Goal: Transaction & Acquisition: Book appointment/travel/reservation

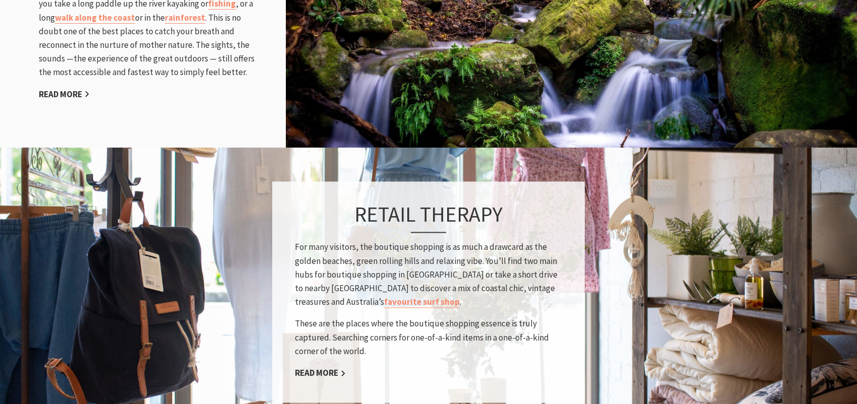
scroll to position [1109, 0]
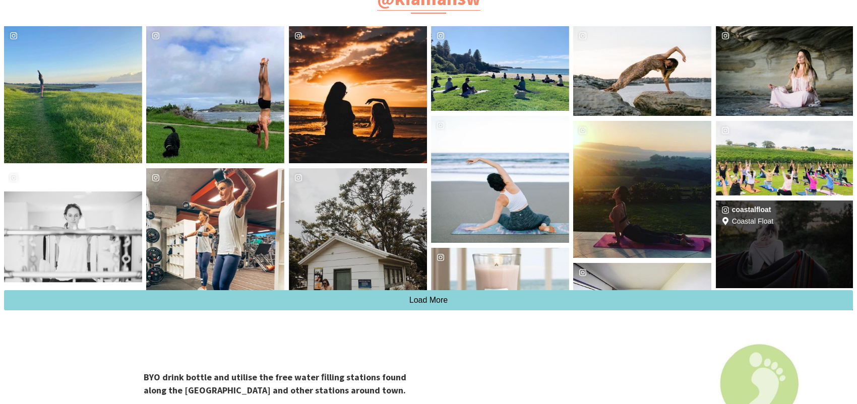
scroll to position [2016, 0]
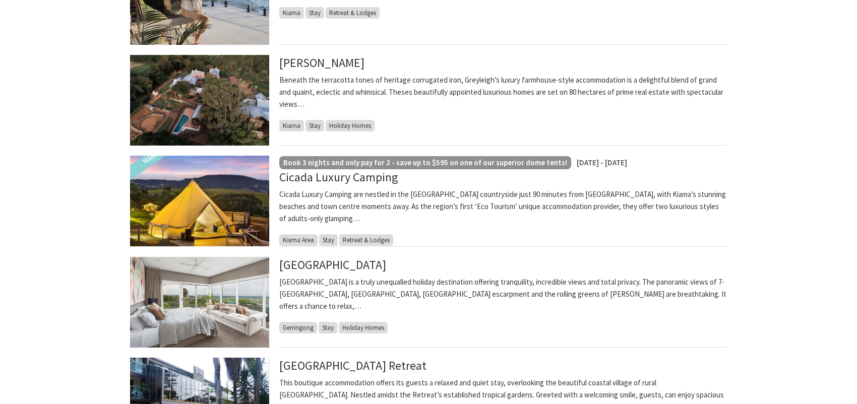
scroll to position [353, 0]
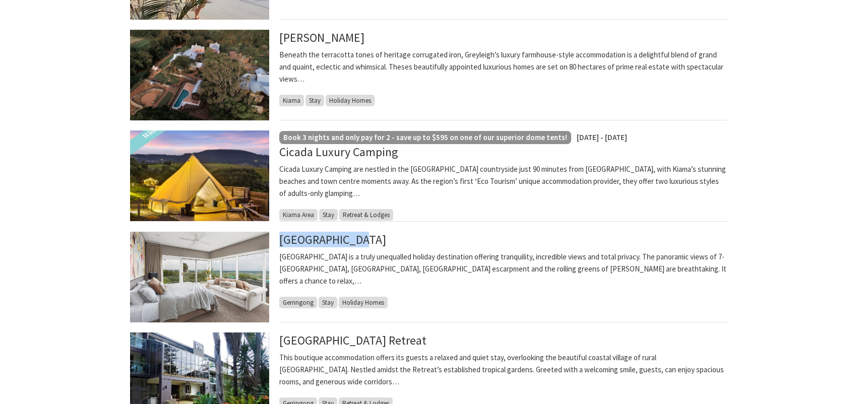
drag, startPoint x: 361, startPoint y: 239, endPoint x: 272, endPoint y: 244, distance: 89.9
click at [272, 244] on article "EagleView Park EagleView Park is a truly unequalled holiday destination offerin…" at bounding box center [428, 277] width 597 height 91
drag, startPoint x: 286, startPoint y: 244, endPoint x: 393, endPoint y: 297, distance: 119.5
click at [439, 313] on div "EagleView Park EagleView Park is a truly unequalled holiday destination offerin…" at bounding box center [503, 277] width 448 height 91
click at [335, 240] on link "EagleView Park" at bounding box center [332, 240] width 107 height 16
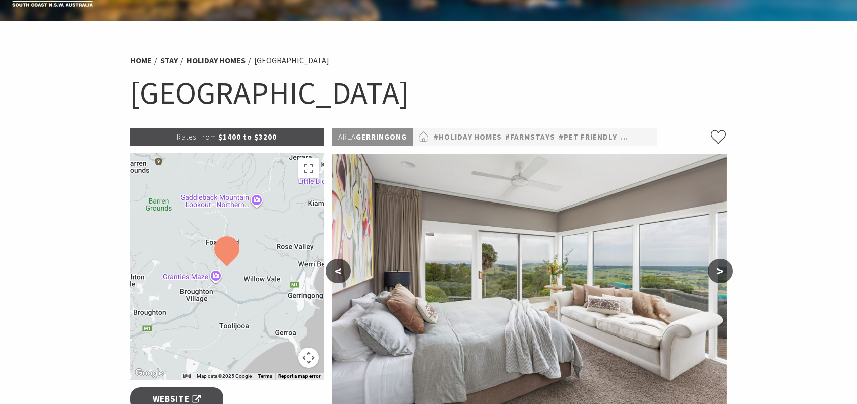
scroll to position [50, 0]
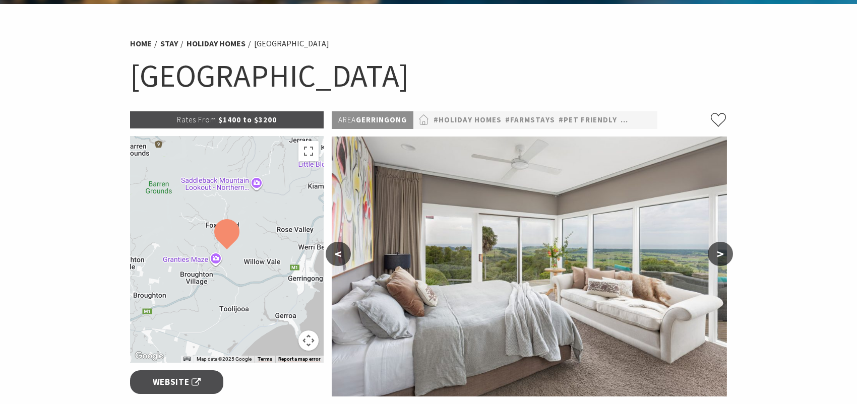
click at [719, 251] on button ">" at bounding box center [720, 254] width 25 height 24
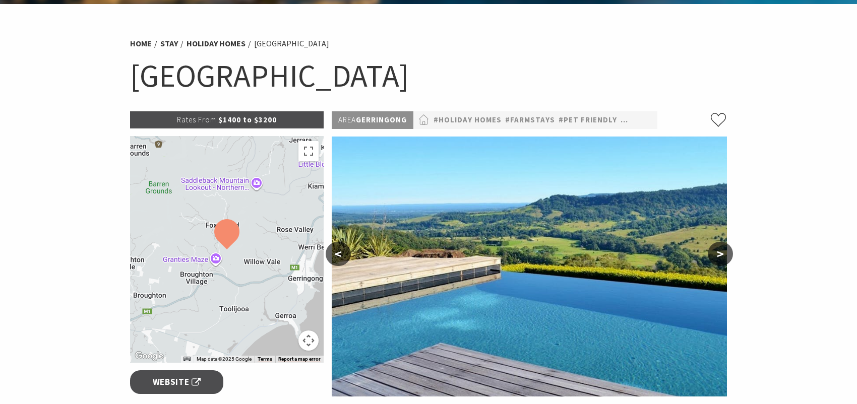
click at [719, 252] on button ">" at bounding box center [720, 254] width 25 height 24
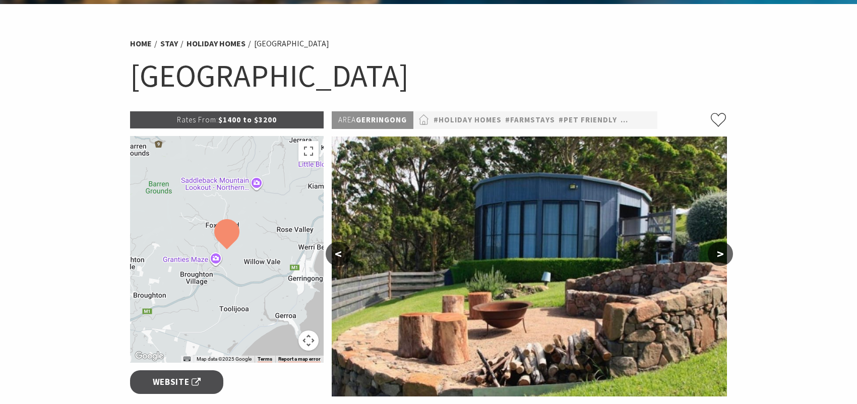
click at [719, 252] on button ">" at bounding box center [720, 254] width 25 height 24
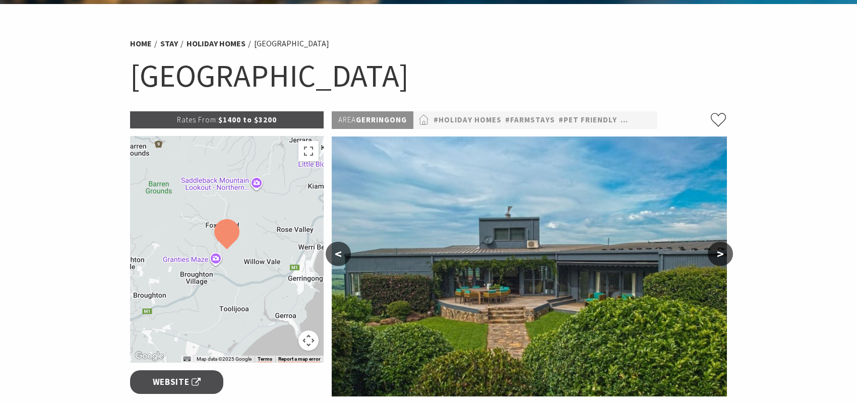
click at [715, 257] on button ">" at bounding box center [720, 254] width 25 height 24
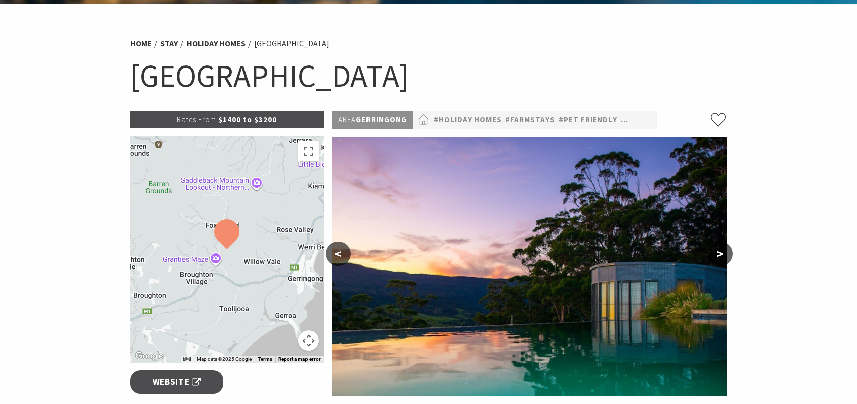
click at [715, 257] on button ">" at bounding box center [720, 254] width 25 height 24
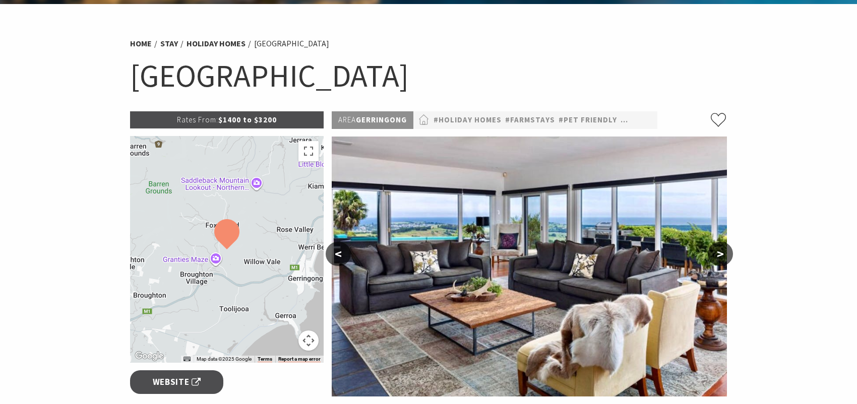
click at [715, 257] on button ">" at bounding box center [720, 254] width 25 height 24
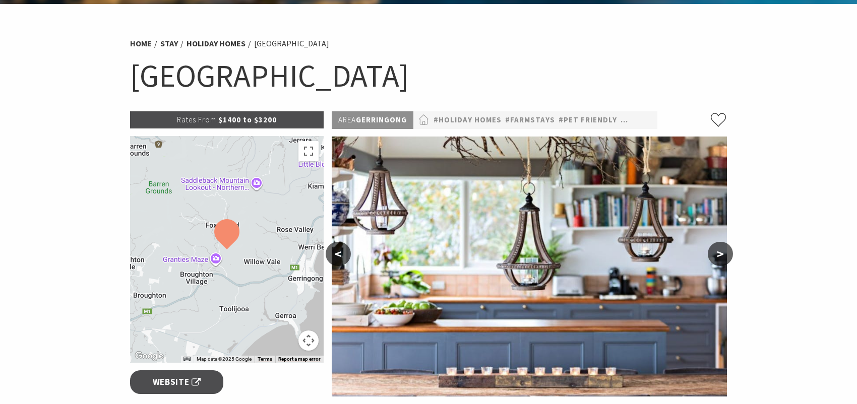
click at [714, 257] on button ">" at bounding box center [720, 254] width 25 height 24
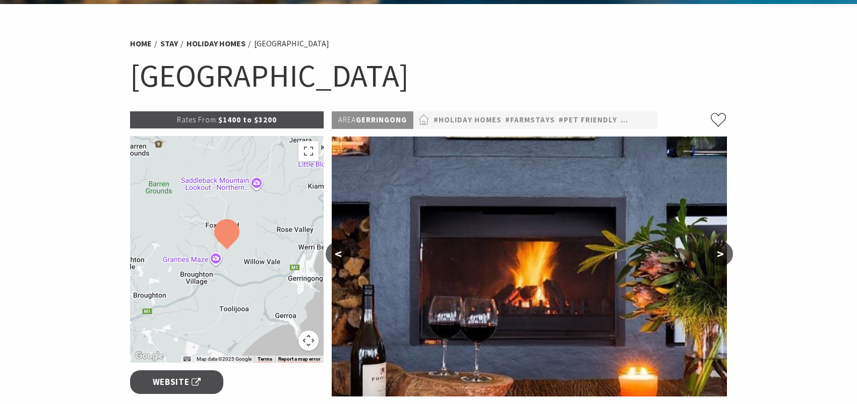
click at [714, 257] on button ">" at bounding box center [720, 254] width 25 height 24
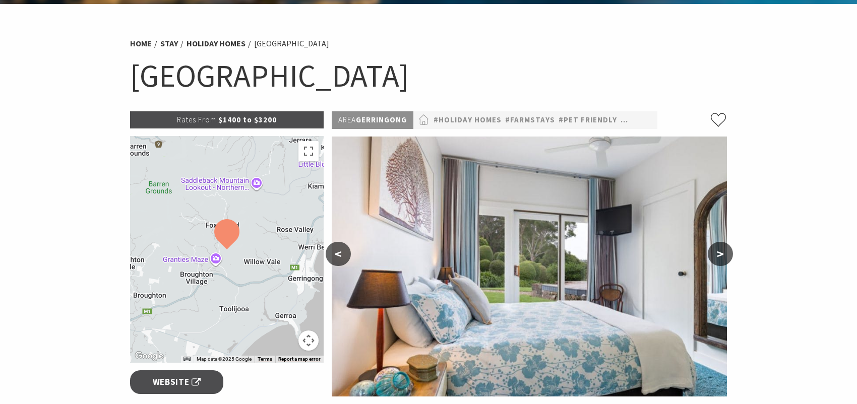
scroll to position [151, 0]
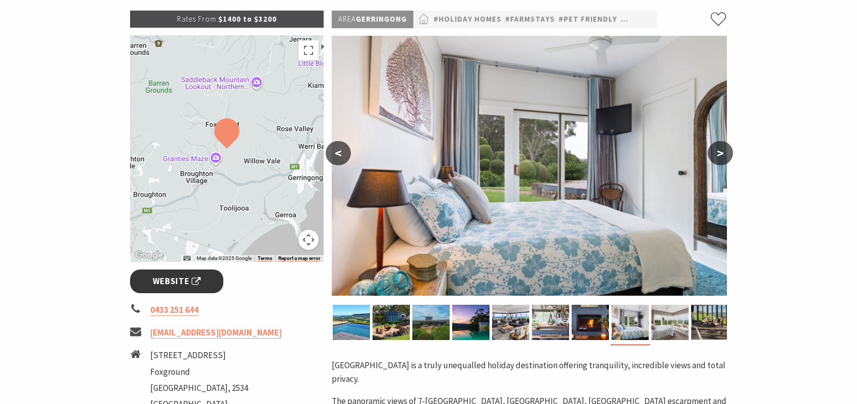
click at [180, 278] on span "Website" at bounding box center [177, 282] width 48 height 14
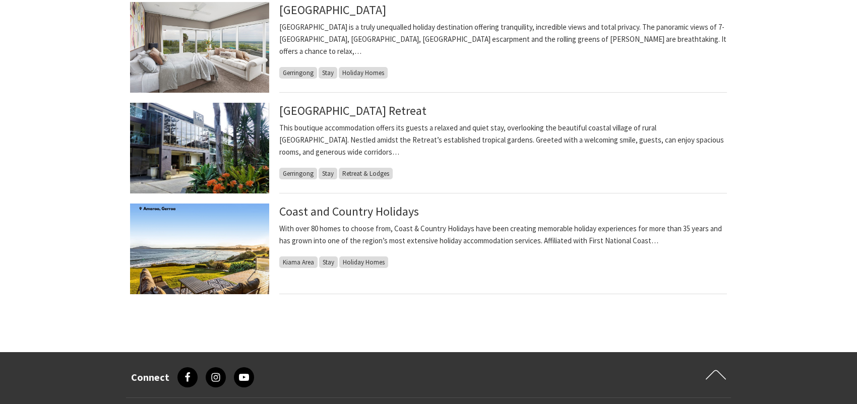
scroll to position [605, 0]
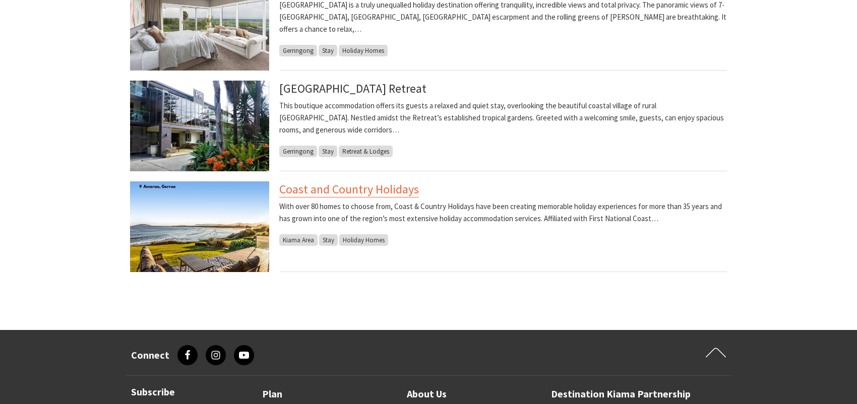
click at [314, 191] on link "Coast and Country Holidays" at bounding box center [349, 189] width 140 height 16
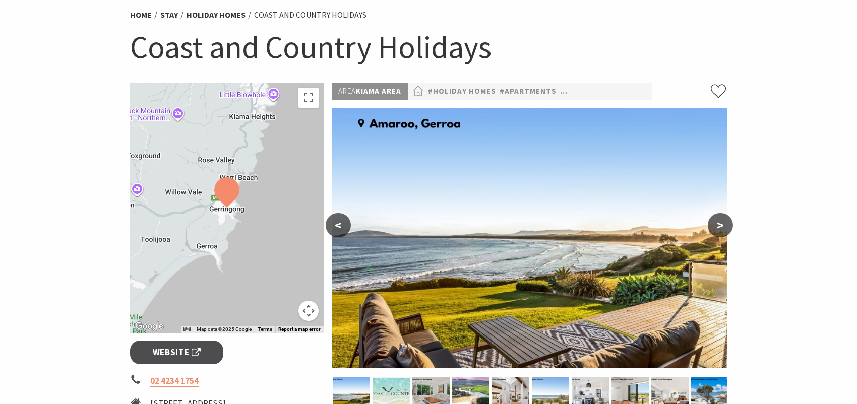
scroll to position [101, 0]
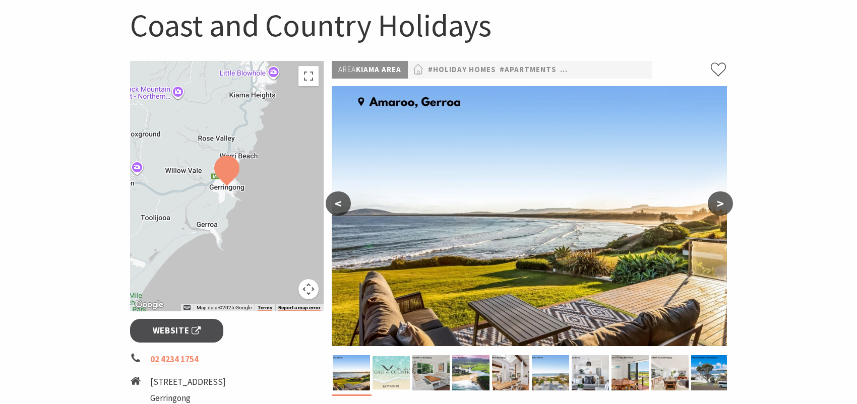
click at [719, 210] on button ">" at bounding box center [720, 204] width 25 height 24
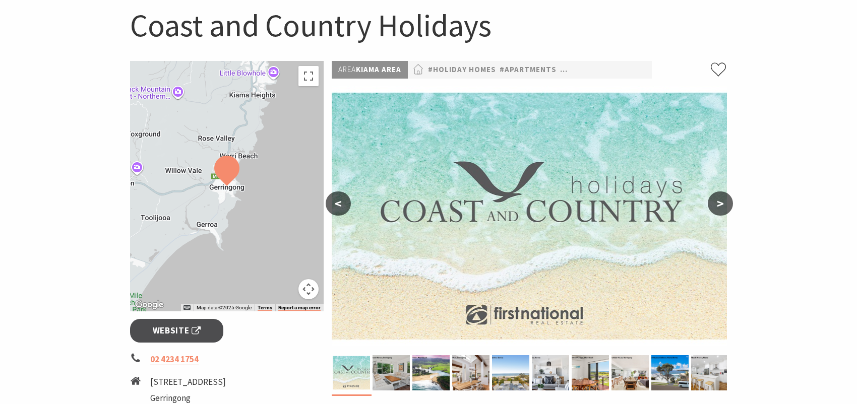
click at [719, 210] on button ">" at bounding box center [720, 204] width 25 height 24
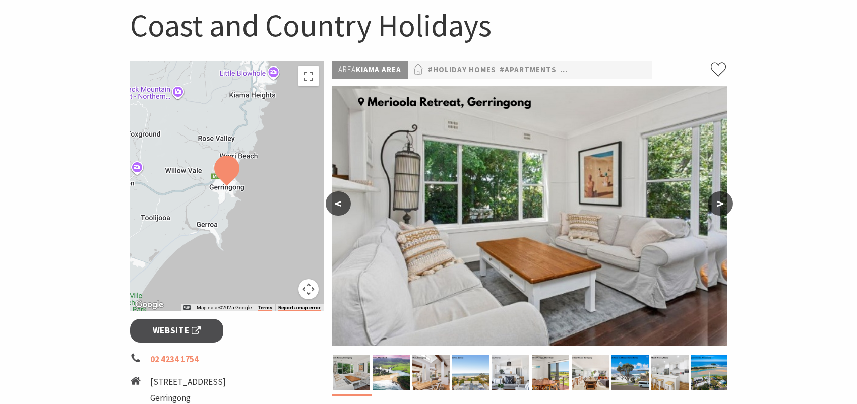
click at [719, 210] on button ">" at bounding box center [720, 204] width 25 height 24
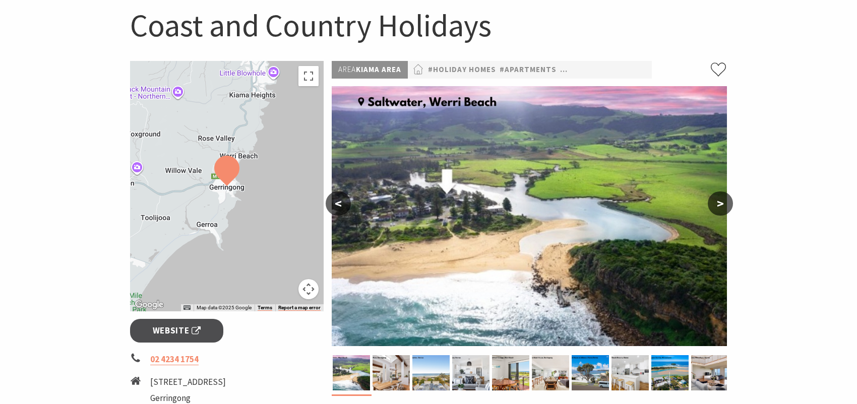
click at [719, 210] on button ">" at bounding box center [720, 204] width 25 height 24
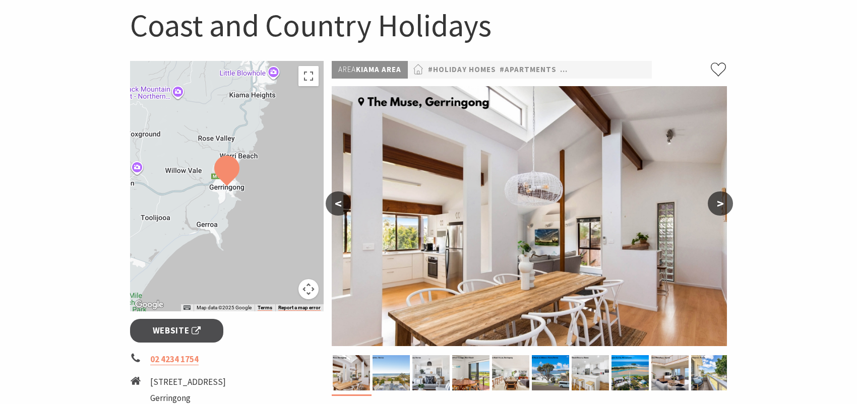
click at [719, 210] on button ">" at bounding box center [720, 204] width 25 height 24
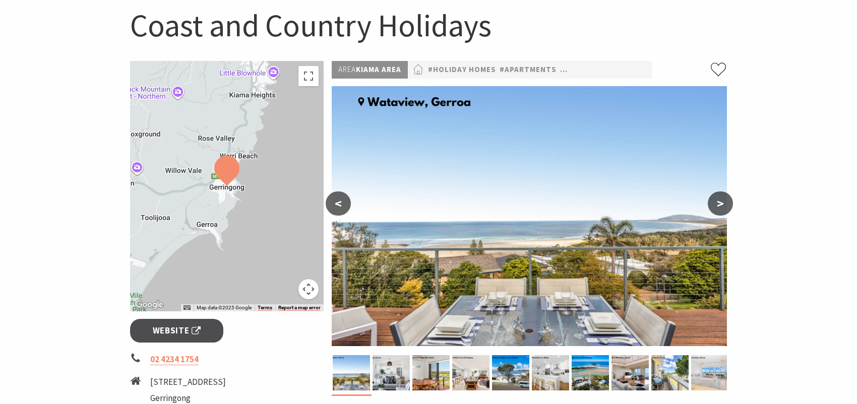
click at [719, 210] on button ">" at bounding box center [720, 204] width 25 height 24
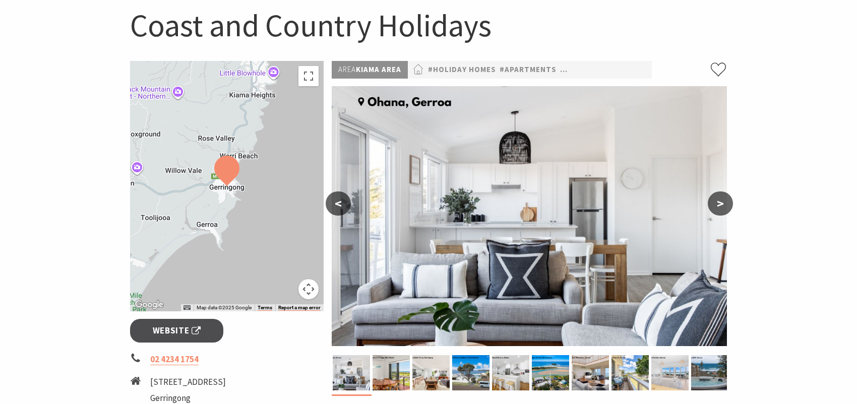
click at [719, 210] on button ">" at bounding box center [720, 204] width 25 height 24
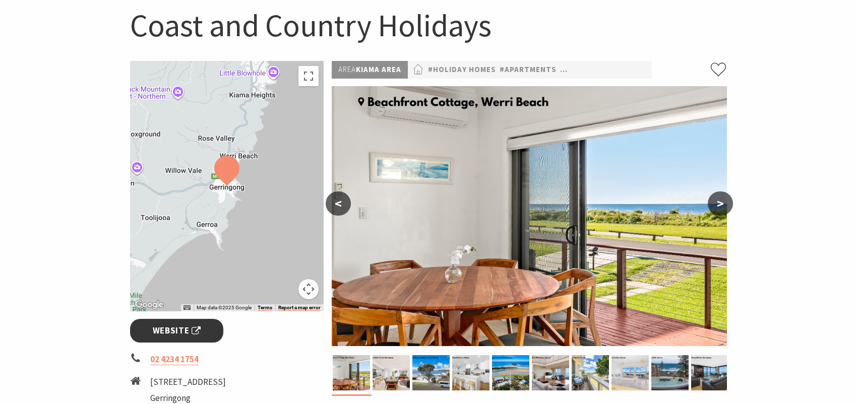
click at [186, 333] on span "Website" at bounding box center [177, 331] width 48 height 14
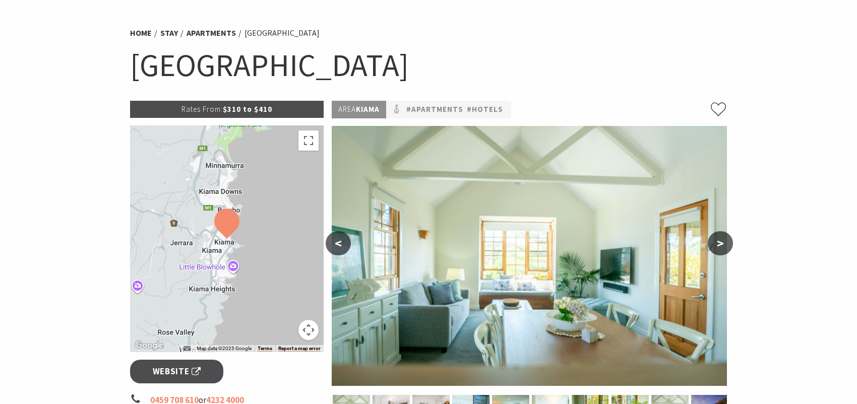
scroll to position [151, 0]
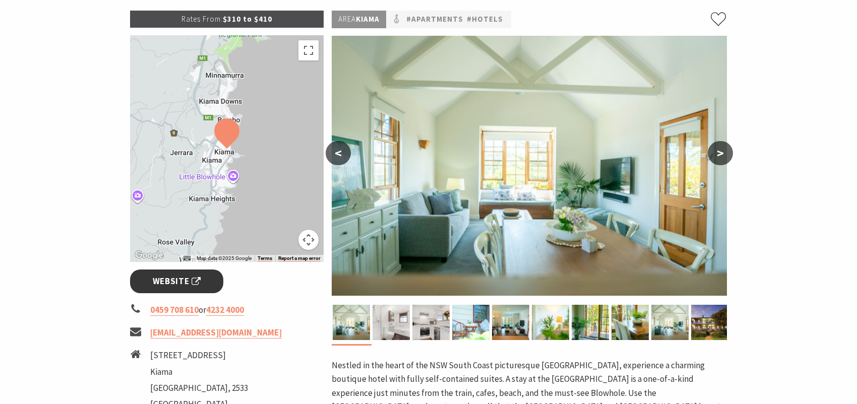
click at [178, 282] on span "Website" at bounding box center [177, 282] width 48 height 14
